Goal: Transaction & Acquisition: Purchase product/service

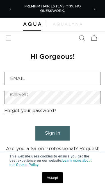
click at [13, 81] on input "Email" at bounding box center [52, 78] width 96 height 13
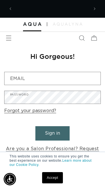
scroll to position [0, 74]
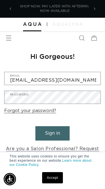
type input "cssalonamore@gmail.com"
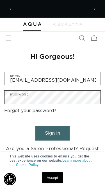
scroll to position [0, 148]
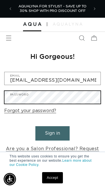
click at [53, 132] on button "Sign in" at bounding box center [52, 133] width 34 height 14
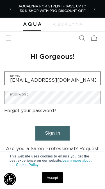
click at [53, 132] on button "Sign in" at bounding box center [52, 133] width 34 height 14
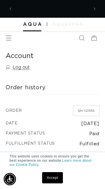
scroll to position [0, 74]
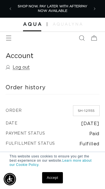
click at [56, 174] on link "Accept" at bounding box center [52, 177] width 21 height 11
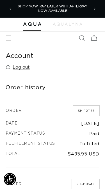
click at [8, 38] on icon "Menu" at bounding box center [9, 38] width 6 height 6
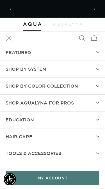
click at [71, 70] on summary "SHOP BY SYSTEM" at bounding box center [52, 69] width 105 height 17
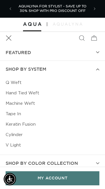
click at [32, 103] on link "Machine Weft" at bounding box center [53, 103] width 94 height 10
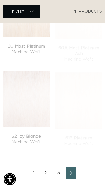
click at [47, 171] on link "2" at bounding box center [47, 172] width 10 height 12
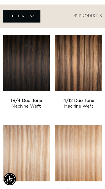
scroll to position [0, 148]
click at [33, 98] on link "1B/4 Duo Tone Machine Weft" at bounding box center [26, 103] width 47 height 11
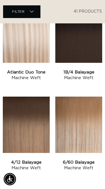
scroll to position [422, 0]
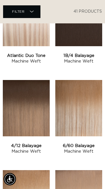
click at [35, 143] on link "4/12 Balayage Machine Weft" at bounding box center [26, 148] width 47 height 11
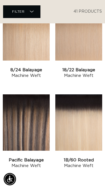
scroll to position [588, 0]
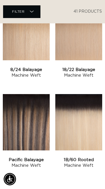
click at [30, 157] on link "Pacific Balayage Machine Weft" at bounding box center [26, 162] width 47 height 11
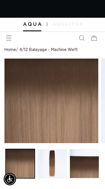
scroll to position [0, 91]
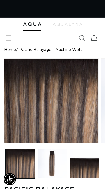
scroll to position [0, 181]
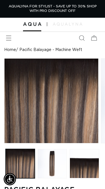
click at [52, 160] on button "Load image 2 in gallery view" at bounding box center [52, 163] width 29 height 29
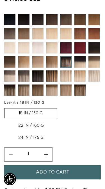
scroll to position [254, 0]
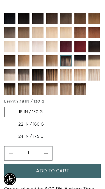
click at [18, 127] on label "22 IN / 160 G Variant sold out or unavailable" at bounding box center [31, 125] width 54 height 10
click at [60, 106] on input "22 IN / 160 G Variant sold out or unavailable" at bounding box center [60, 106] width 0 height 0
radio input "true"
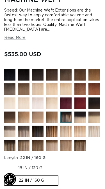
click at [67, 120] on img at bounding box center [65, 116] width 11 height 11
click at [41, 133] on img at bounding box center [42, 135] width 20 height 20
click at [10, 144] on img at bounding box center [14, 149] width 20 height 20
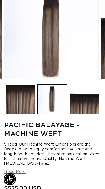
click at [92, 105] on button "Load image 3 in gallery view" at bounding box center [84, 98] width 29 height 29
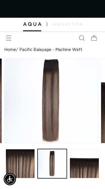
scroll to position [0, 91]
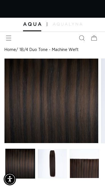
scroll to position [0, 91]
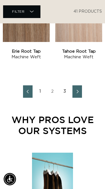
click at [43, 89] on link "1" at bounding box center [40, 91] width 10 height 12
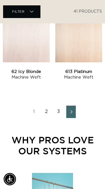
click at [47, 110] on link "2" at bounding box center [47, 111] width 10 height 12
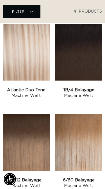
scroll to position [0, 74]
click at [92, 87] on link "1B/4 Balayage Machine Weft" at bounding box center [78, 92] width 47 height 11
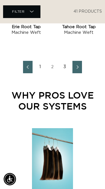
scroll to position [0, 148]
click at [68, 65] on link "3" at bounding box center [65, 67] width 10 height 12
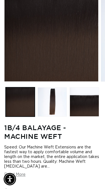
scroll to position [0, 91]
click at [59, 103] on button "Load image 2 in gallery view" at bounding box center [52, 101] width 29 height 29
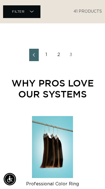
scroll to position [279, 0]
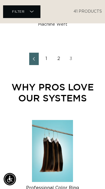
click at [48, 56] on link "1" at bounding box center [47, 59] width 10 height 12
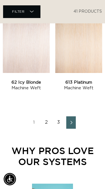
scroll to position [1027, 0]
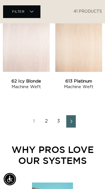
click at [58, 123] on link "3" at bounding box center [59, 121] width 10 height 12
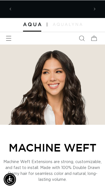
scroll to position [0, 74]
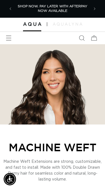
click at [3, 38] on span "Menu" at bounding box center [9, 38] width 12 height 12
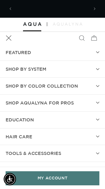
scroll to position [0, 0]
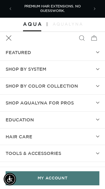
click at [96, 81] on summary "Shop by Color Collection" at bounding box center [52, 86] width 105 height 17
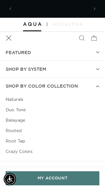
scroll to position [0, 74]
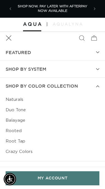
click at [20, 118] on link "Balayage" at bounding box center [53, 120] width 94 height 10
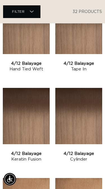
scroll to position [0, 74]
click at [89, 151] on link "4/12 Balayage Cylinder" at bounding box center [78, 156] width 47 height 11
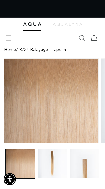
scroll to position [0, 181]
